Goal: Information Seeking & Learning: Learn about a topic

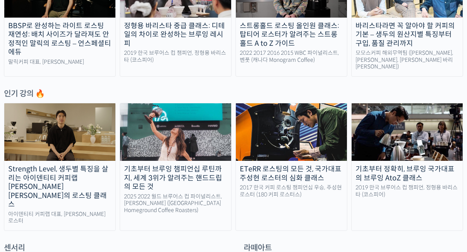
scroll to position [341, 0]
click at [211, 165] on div "기초부터 브루잉 챔피언십 루틴까지, 세계 3위가 알려주는 핸드드립의 모든 것" at bounding box center [175, 178] width 111 height 27
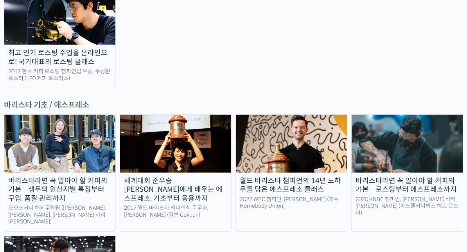
scroll to position [1000, 0]
click at [211, 115] on img at bounding box center [175, 144] width 111 height 58
click at [299, 115] on img at bounding box center [291, 144] width 111 height 58
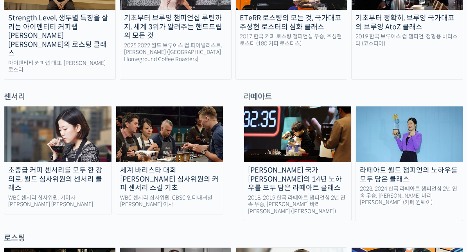
scroll to position [491, 0]
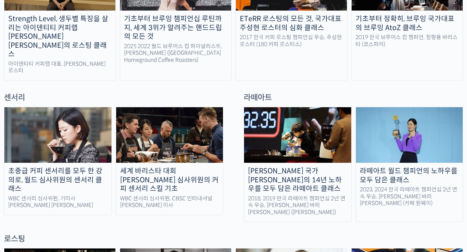
click at [92, 133] on img at bounding box center [57, 134] width 107 height 55
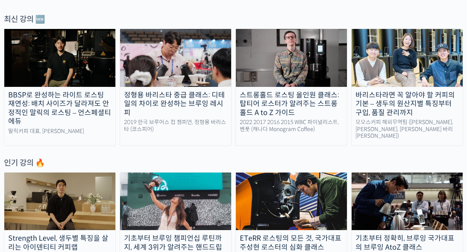
scroll to position [272, 0]
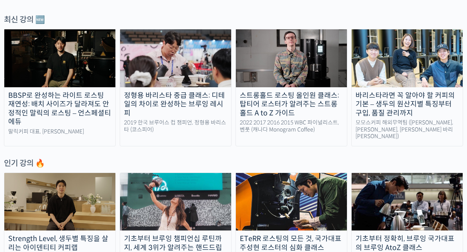
click at [215, 209] on img at bounding box center [175, 202] width 111 height 58
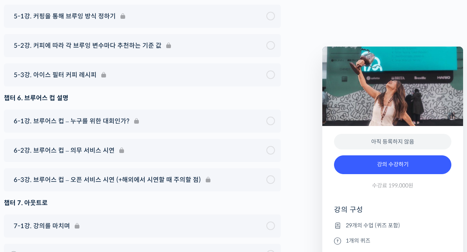
scroll to position [4707, 0]
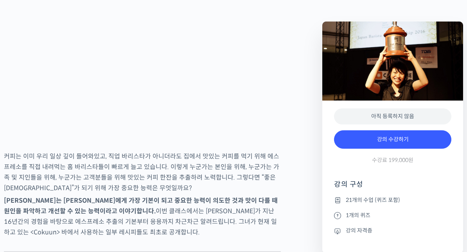
scroll to position [741, 0]
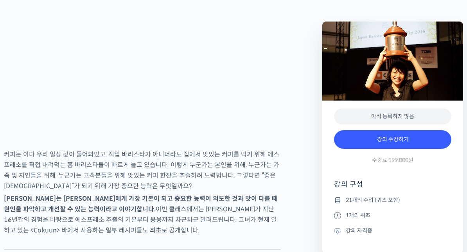
click at [147, 181] on p "커피는 이미 우리 일상 깊이 들어와있고, 직업 바리스타가 아니더라도 집에서 맛있는 커피를 먹기 위해 에스프레소를 직접 내려먹는 홈 바리스타들이…" at bounding box center [142, 170] width 277 height 42
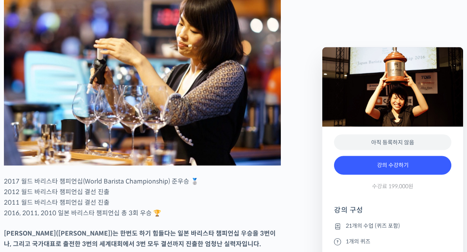
scroll to position [258, 0]
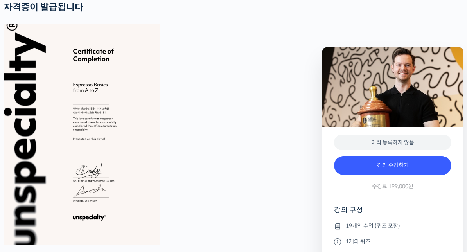
scroll to position [1413, 0]
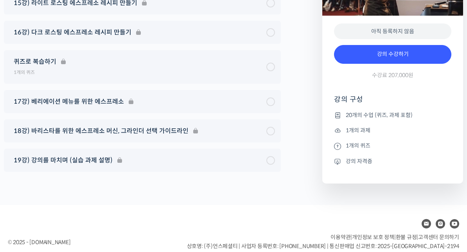
scroll to position [4592, 0]
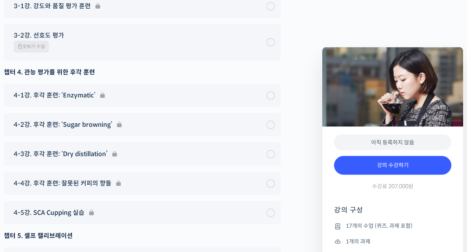
scroll to position [5224, 0]
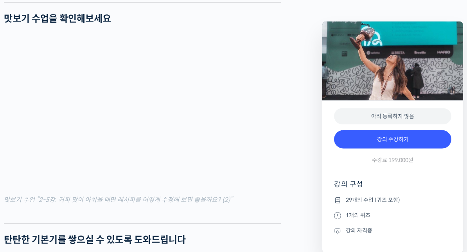
scroll to position [1005, 0]
click at [264, 211] on div at bounding box center [142, 217] width 277 height 12
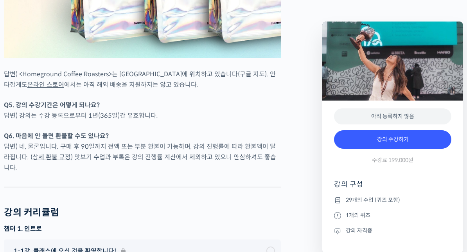
scroll to position [3694, 0]
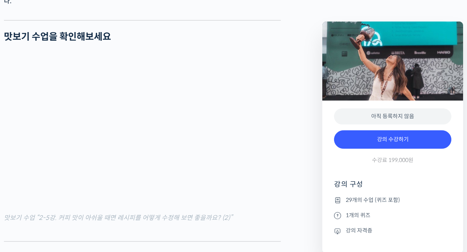
scroll to position [987, 0]
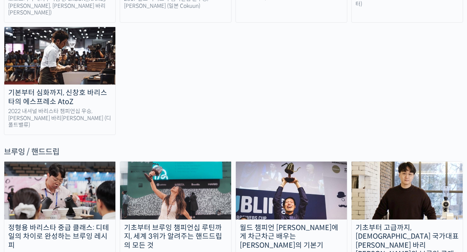
scroll to position [1214, 0]
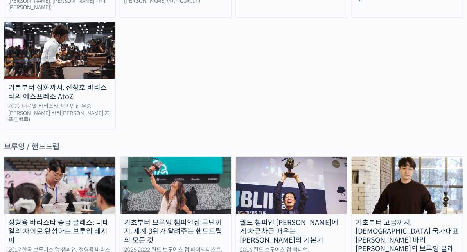
click at [281, 218] on div "월드 챔피언 테츠 카스야에게 차근차근 배우는 브루잉의 기본기" at bounding box center [291, 231] width 111 height 27
click at [202, 218] on div "기초부터 브루잉 챔피언십 루틴까지, 세계 3위가 알려주는 핸드드립의 모든 것" at bounding box center [175, 231] width 111 height 27
click at [324, 246] on div "2016 월드 브루어스 컵 챔피언, 테츠 카스야 (일본 Philocoffea Roastery)" at bounding box center [291, 256] width 111 height 21
click at [176, 218] on div "기초부터 브루잉 챔피언십 루틴까지, 세계 3위가 알려주는 핸드드립의 모든 것" at bounding box center [175, 231] width 111 height 27
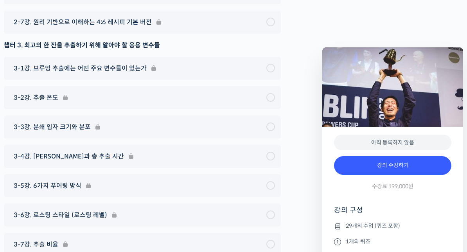
scroll to position [3597, 0]
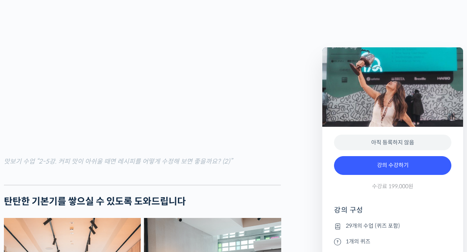
scroll to position [1043, 0]
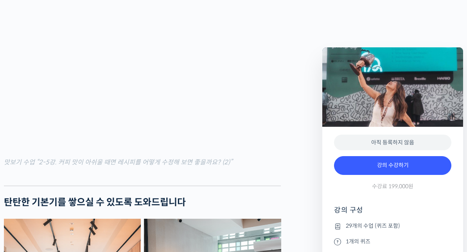
click at [124, 174] on div at bounding box center [142, 180] width 277 height 12
click at [232, 177] on div at bounding box center [142, 180] width 277 height 12
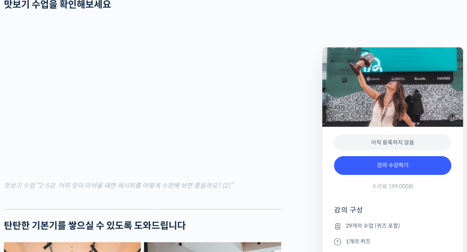
scroll to position [1017, 0]
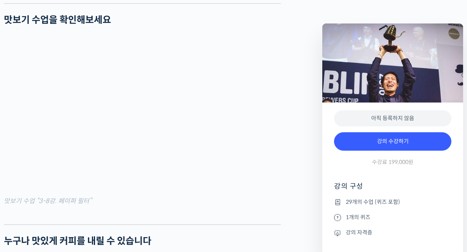
scroll to position [1008, 0]
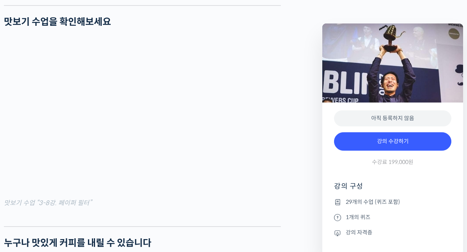
click at [234, 226] on div at bounding box center [142, 220] width 277 height 12
click at [188, 208] on figcaption "맛보기 수업 “3-8강. 페이퍼 필터”" at bounding box center [142, 202] width 277 height 11
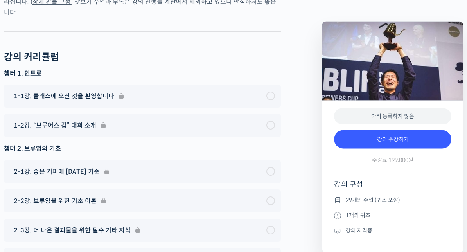
scroll to position [3279, 0]
click at [106, 189] on div "2-2강. 브루잉을 위한 기초 이론" at bounding box center [142, 200] width 277 height 23
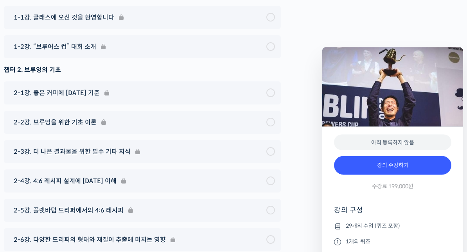
scroll to position [3336, 0]
